Goal: Transaction & Acquisition: Purchase product/service

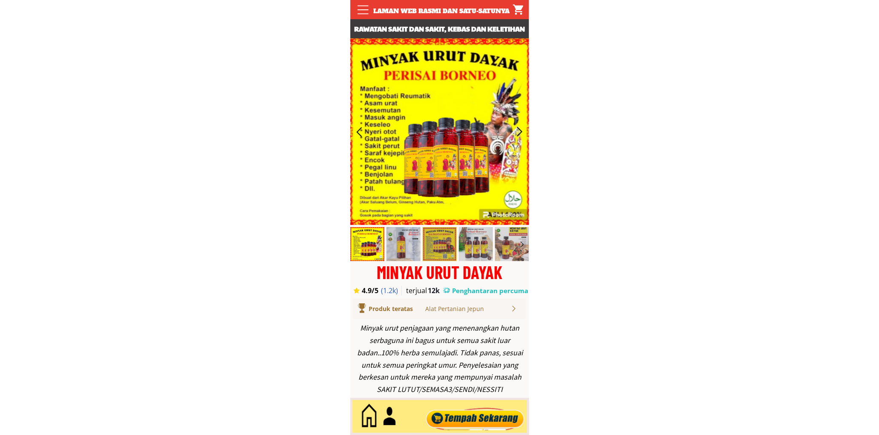
click at [507, 410] on div at bounding box center [474, 416] width 103 height 28
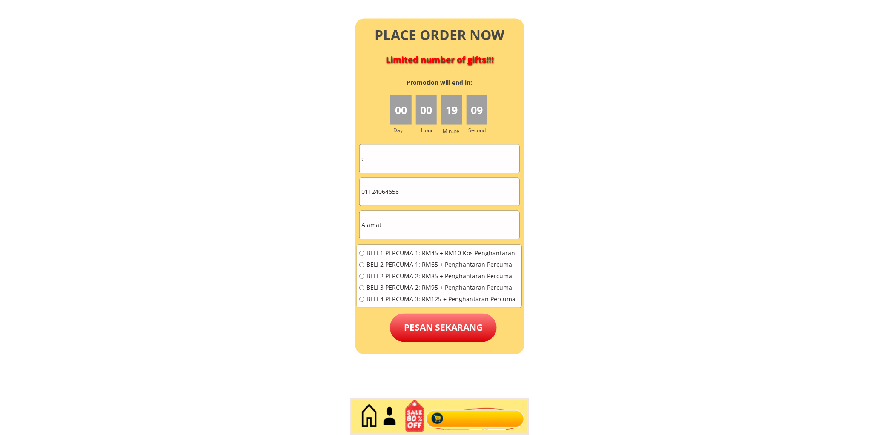
scroll to position [3772, 0]
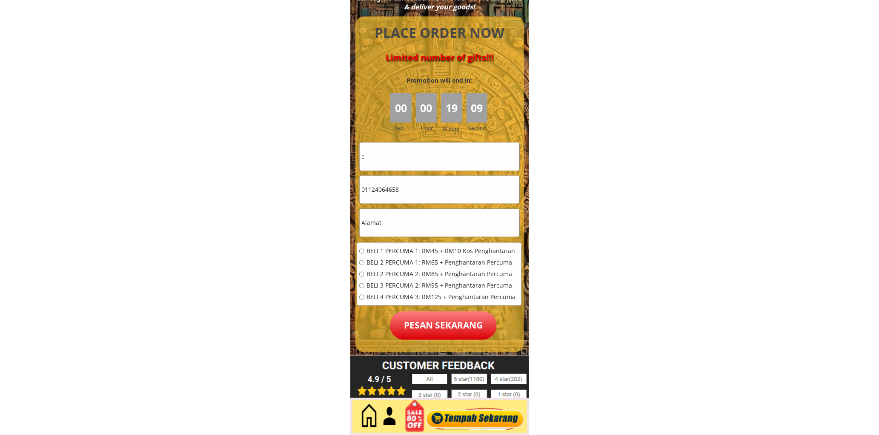
click at [414, 157] on input "c" at bounding box center [440, 157] width 160 height 28
paste input "Gayah"
type input "Gayah"
click at [415, 179] on input "01124064658" at bounding box center [440, 190] width 160 height 28
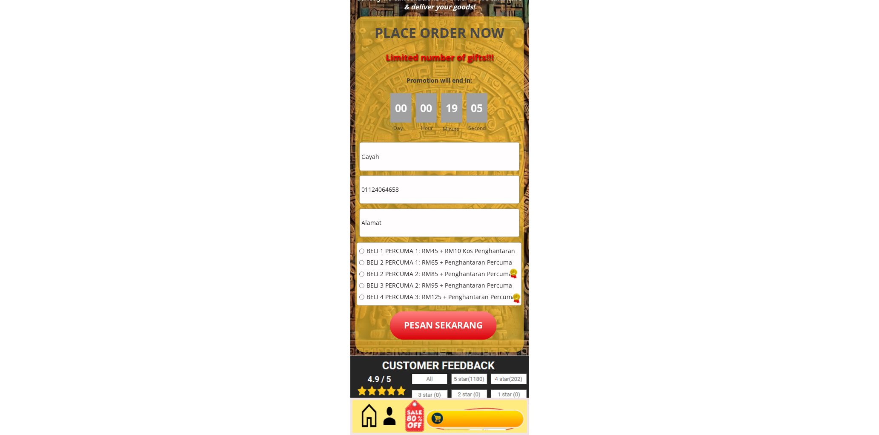
click at [415, 179] on input "01124064658" at bounding box center [440, 190] width 160 height 28
paste input "97434007"
type input "0197434007"
click at [383, 214] on input "text" at bounding box center [440, 223] width 160 height 28
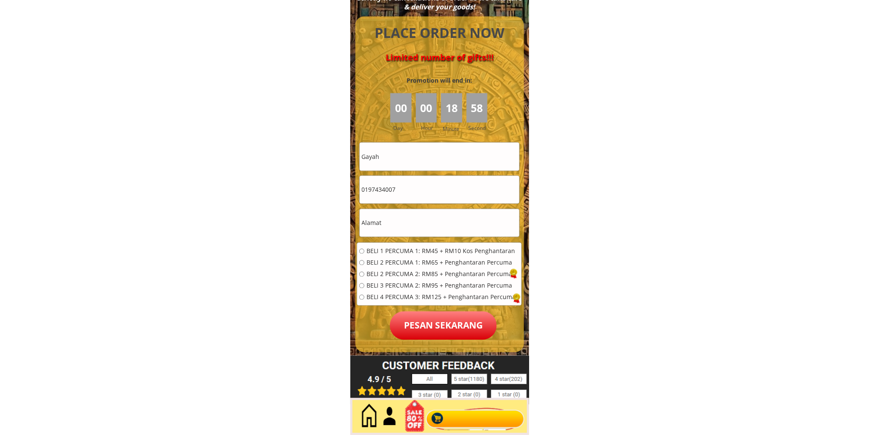
paste input "Petaling Jaya, 10, Malaysia"
type input "Petaling Jaya, 10, Malaysia"
click at [398, 261] on span "BELI 2 PERCUMA 1: RM65 + Penghantaran Percuma" at bounding box center [440, 263] width 149 height 6
radio input "true"
click at [407, 251] on span "BELI 1 PERCUMA 1: RM45 + RM10 Kos Penghantaran" at bounding box center [440, 251] width 149 height 6
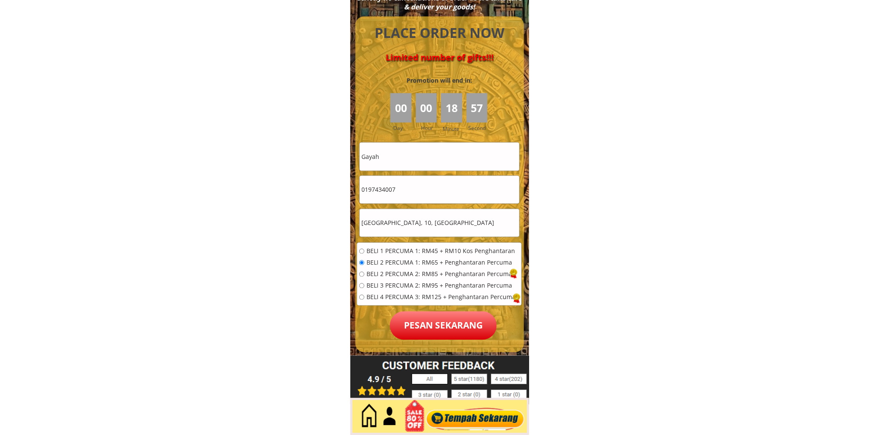
radio input "true"
click at [443, 323] on p "Pesan sekarang" at bounding box center [443, 325] width 107 height 29
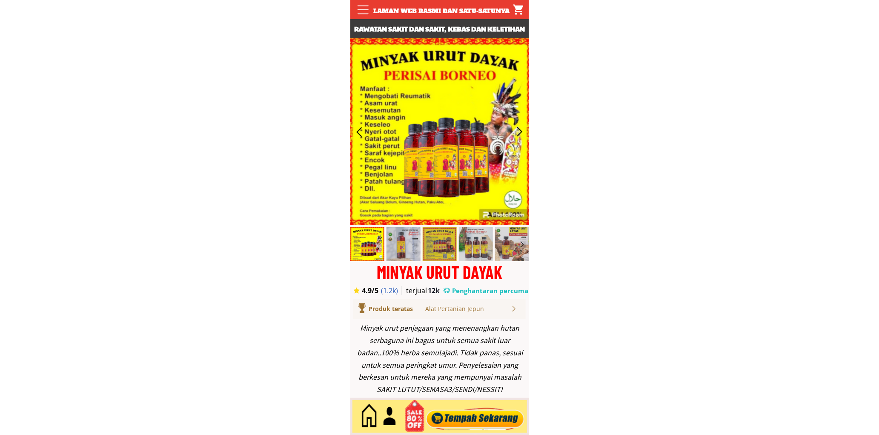
click at [469, 414] on div at bounding box center [474, 416] width 103 height 28
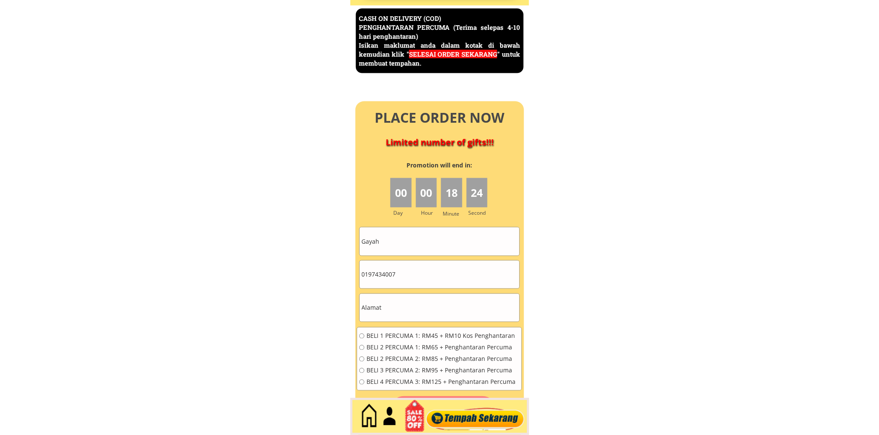
scroll to position [3692, 0]
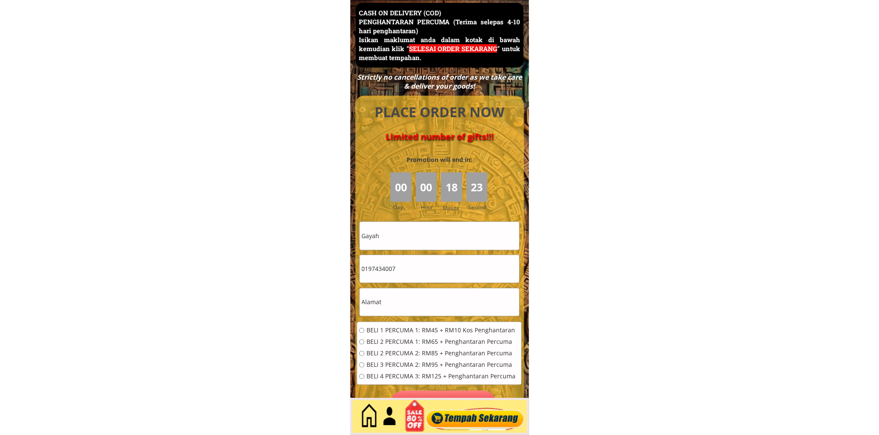
click at [426, 240] on input "Gayah" at bounding box center [440, 236] width 160 height 28
paste input "Saidon Yaakob"
type input "Saidon Yaakob"
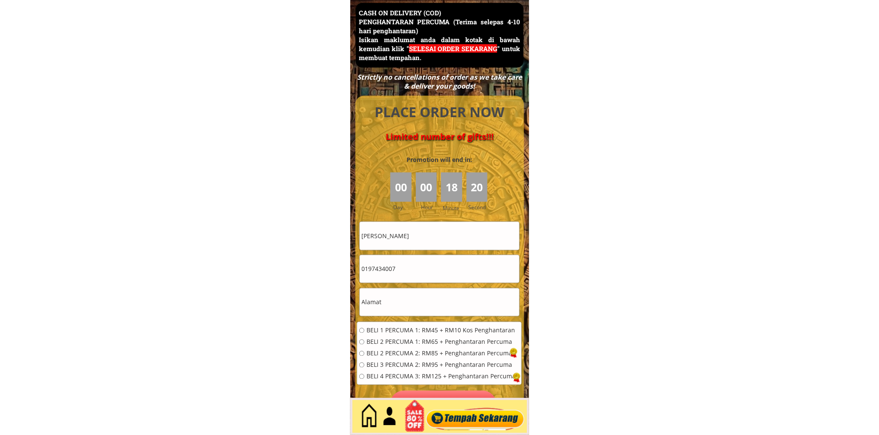
click at [441, 264] on input "0197434007" at bounding box center [440, 269] width 160 height 28
paste input "42461944"
type input "0142461944"
click at [403, 303] on input "text" at bounding box center [440, 302] width 160 height 28
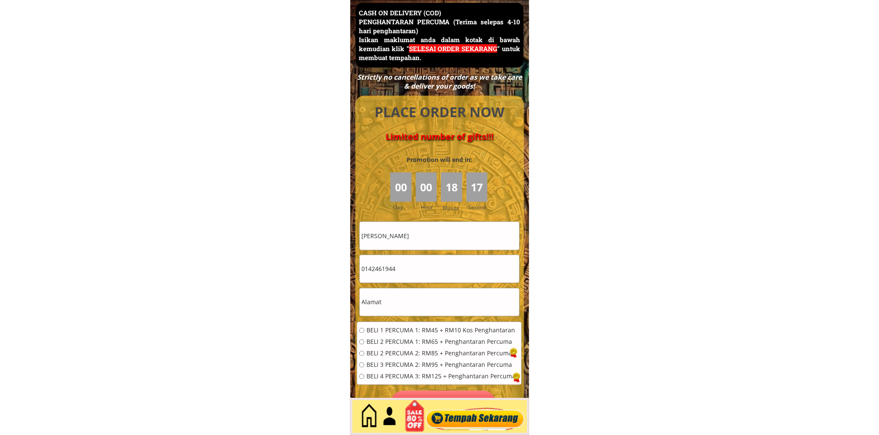
paste input "George Town"
type input "George Town"
click at [407, 323] on div "BELI 1 PERCUMA 1: RM45 + RM10 Kos Penghantaran BELI 2 PERCUMA 1: RM65 + Penghan…" at bounding box center [439, 356] width 164 height 69
click at [410, 327] on span "BELI 1 PERCUMA 1: RM45 + RM10 Kos Penghantaran" at bounding box center [440, 330] width 149 height 6
radio input "true"
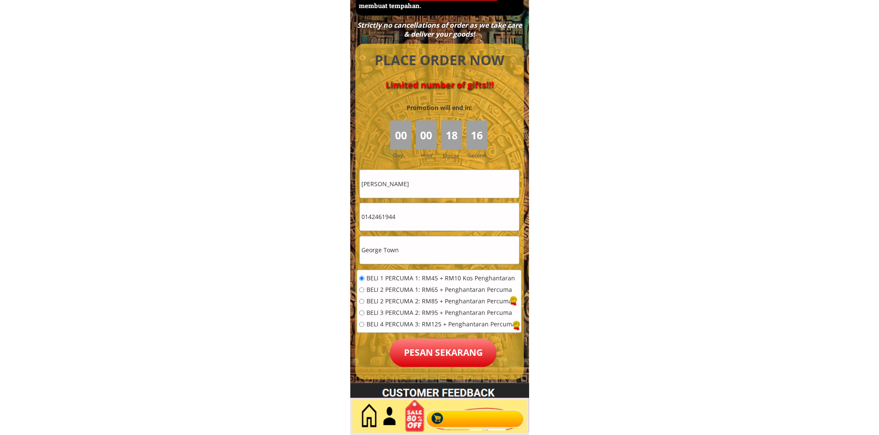
scroll to position [3772, 0]
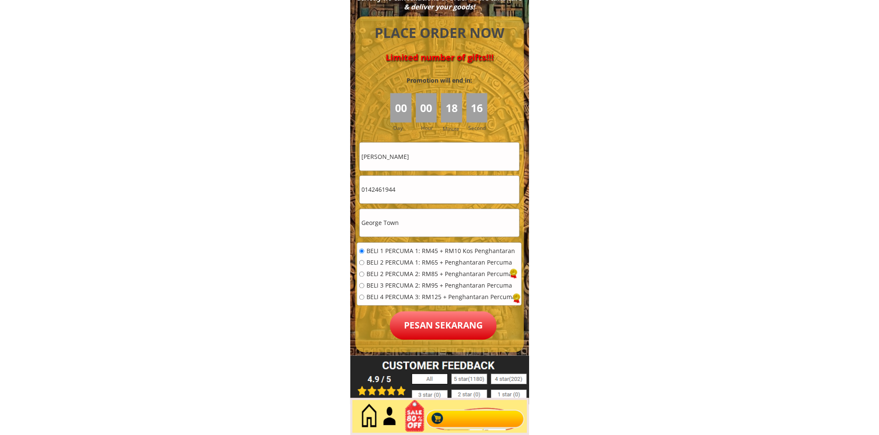
click at [426, 320] on p "Pesan sekarang" at bounding box center [443, 325] width 107 height 29
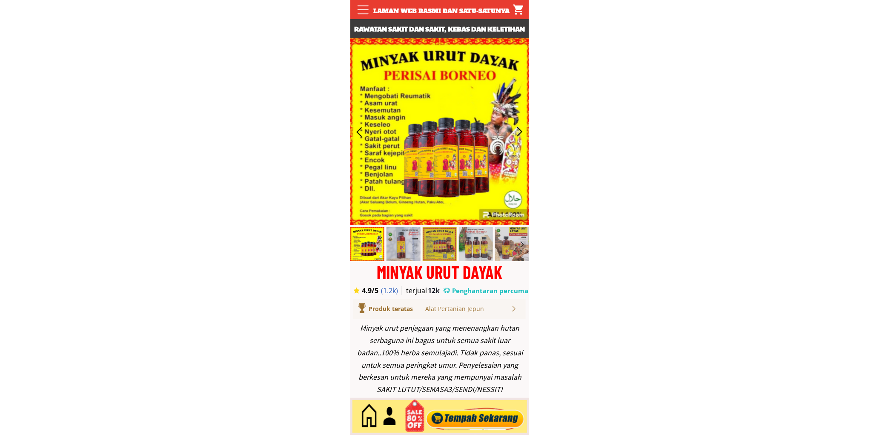
click at [495, 414] on div at bounding box center [474, 416] width 103 height 28
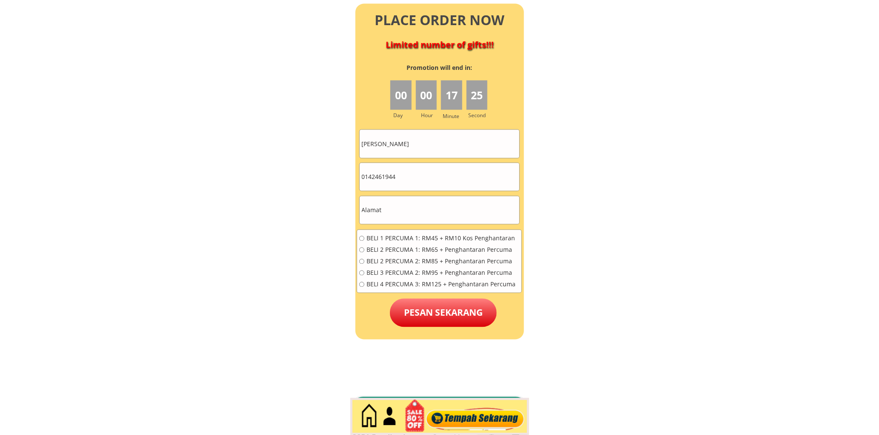
scroll to position [3840, 0]
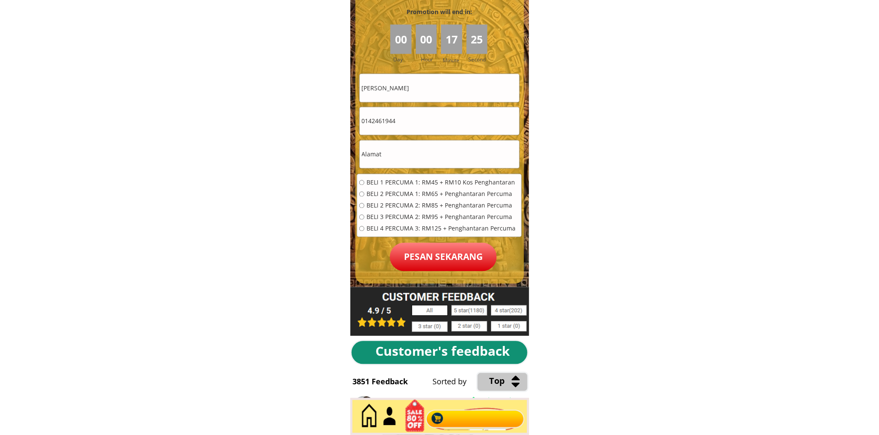
click at [423, 95] on input "[PERSON_NAME]" at bounding box center [440, 88] width 160 height 28
paste input "[PERSON_NAME]"
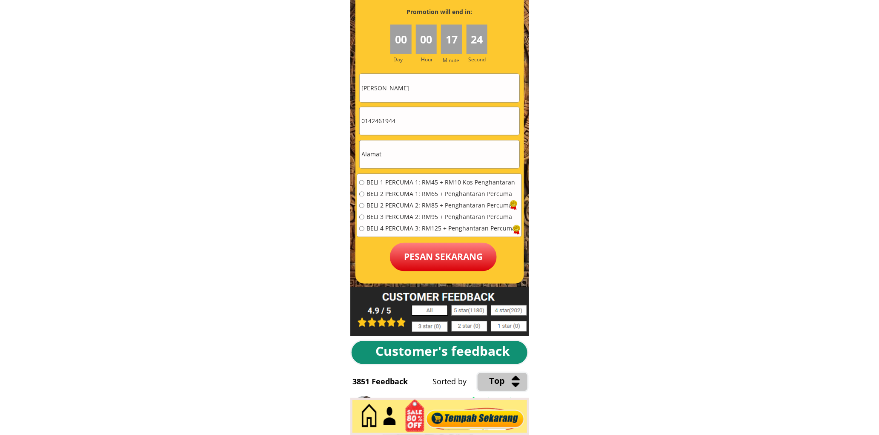
type input "[PERSON_NAME]"
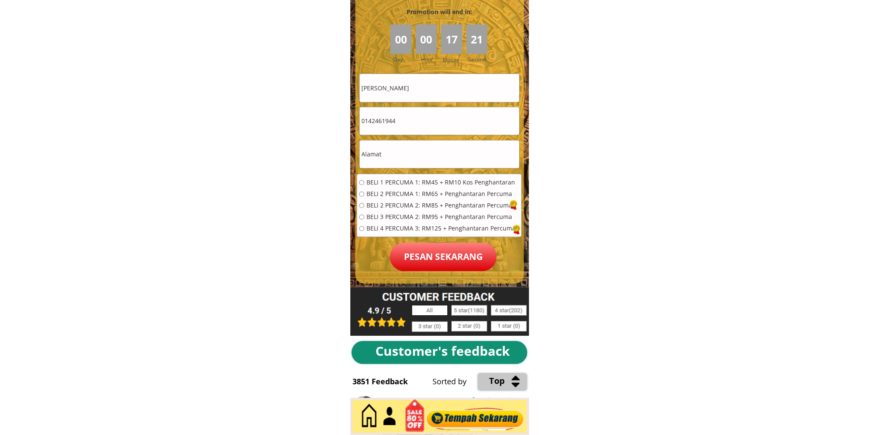
click at [403, 119] on input "0142461944" at bounding box center [440, 121] width 160 height 28
paste input "126433181"
type input "01126433181"
click at [399, 150] on input "text" at bounding box center [440, 154] width 160 height 28
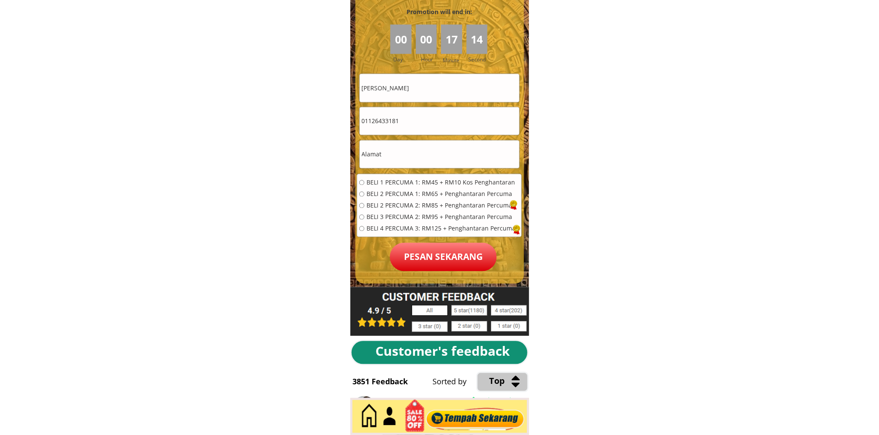
click at [399, 150] on input "text" at bounding box center [440, 154] width 160 height 28
paste input "No,[GEOGRAPHIC_DATA][DEMOGRAPHIC_DATA]"
type input "No,[GEOGRAPHIC_DATA][DEMOGRAPHIC_DATA]"
drag, startPoint x: 397, startPoint y: 180, endPoint x: 431, endPoint y: 230, distance: 60.7
click at [397, 180] on span "BELI 1 PERCUMA 1: RM45 + RM10 Kos Penghantaran" at bounding box center [440, 183] width 149 height 6
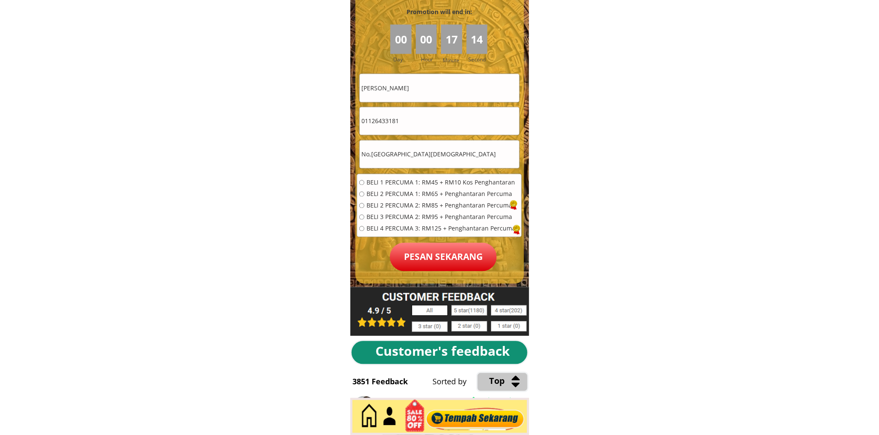
radio input "true"
click at [441, 257] on p "Pesan sekarang" at bounding box center [443, 257] width 107 height 29
